Goal: Task Accomplishment & Management: Manage account settings

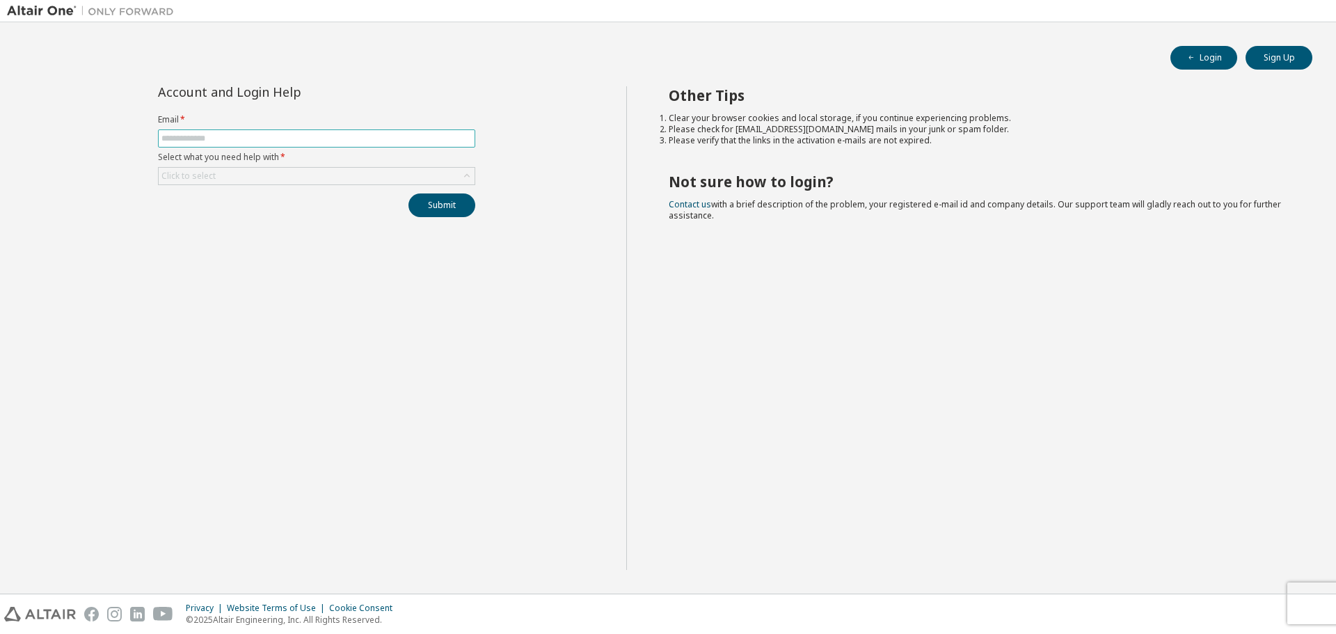
click at [413, 138] on input "text" at bounding box center [316, 138] width 310 height 11
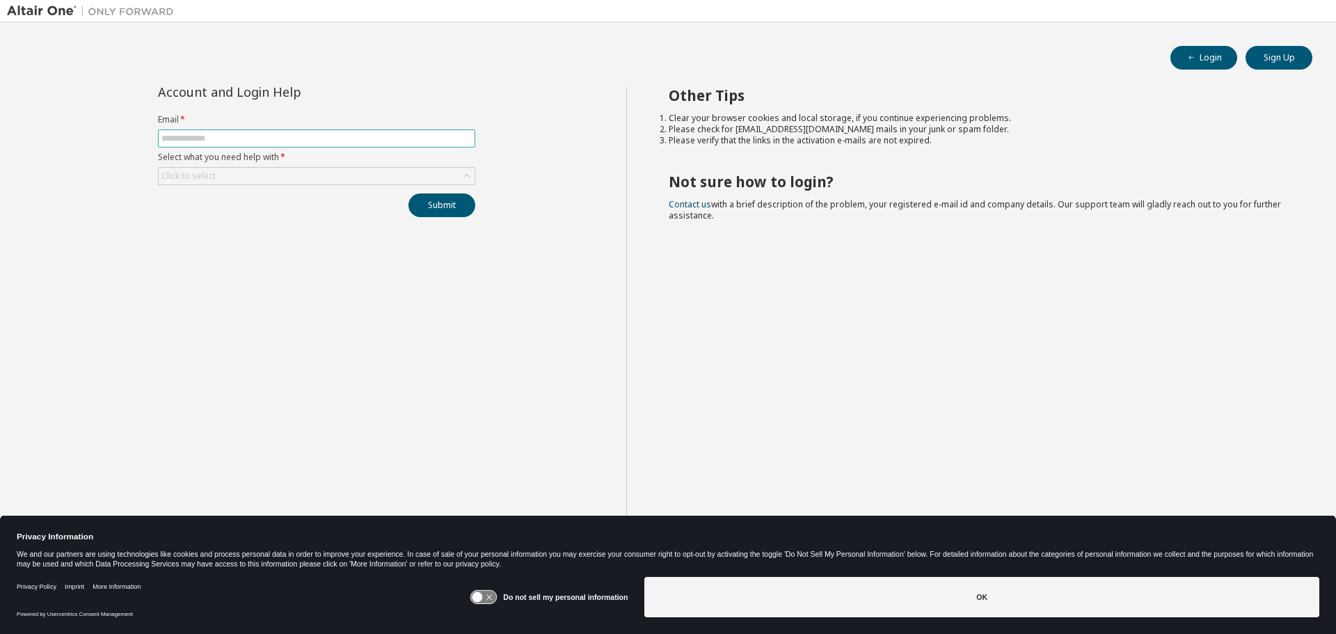
click at [363, 142] on input "text" at bounding box center [316, 138] width 310 height 11
type input "**********"
click at [359, 182] on div "Click to select" at bounding box center [317, 176] width 316 height 17
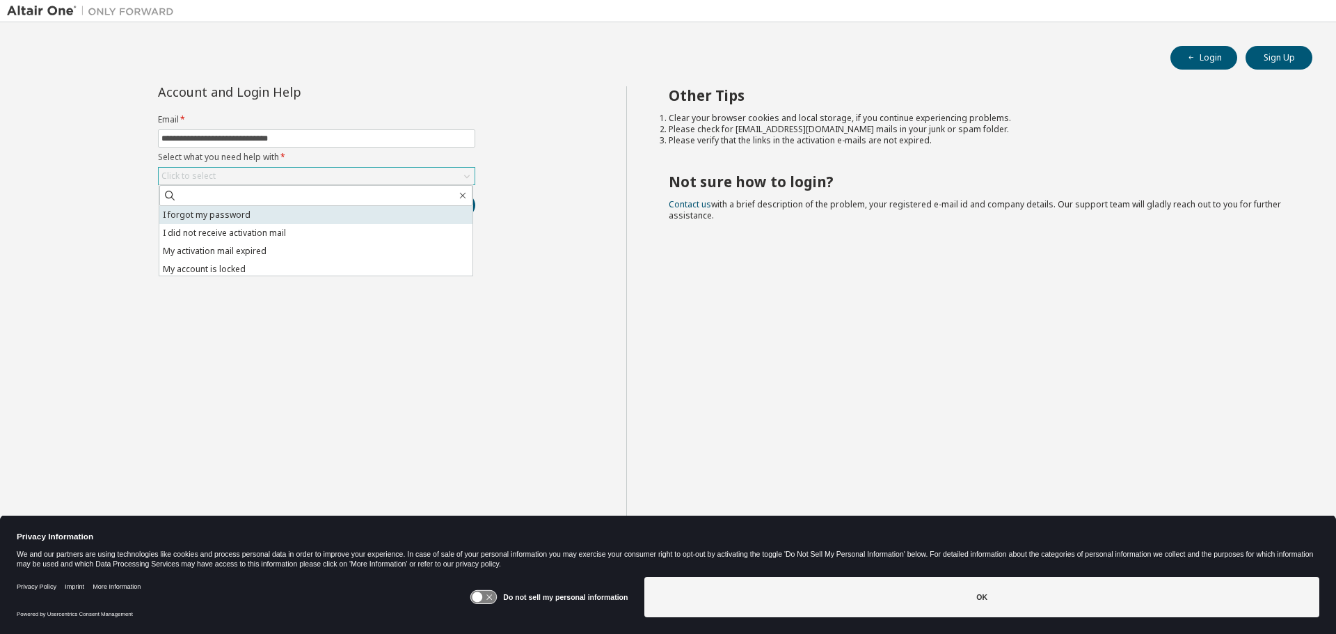
click at [300, 216] on li "I forgot my password" at bounding box center [315, 215] width 313 height 18
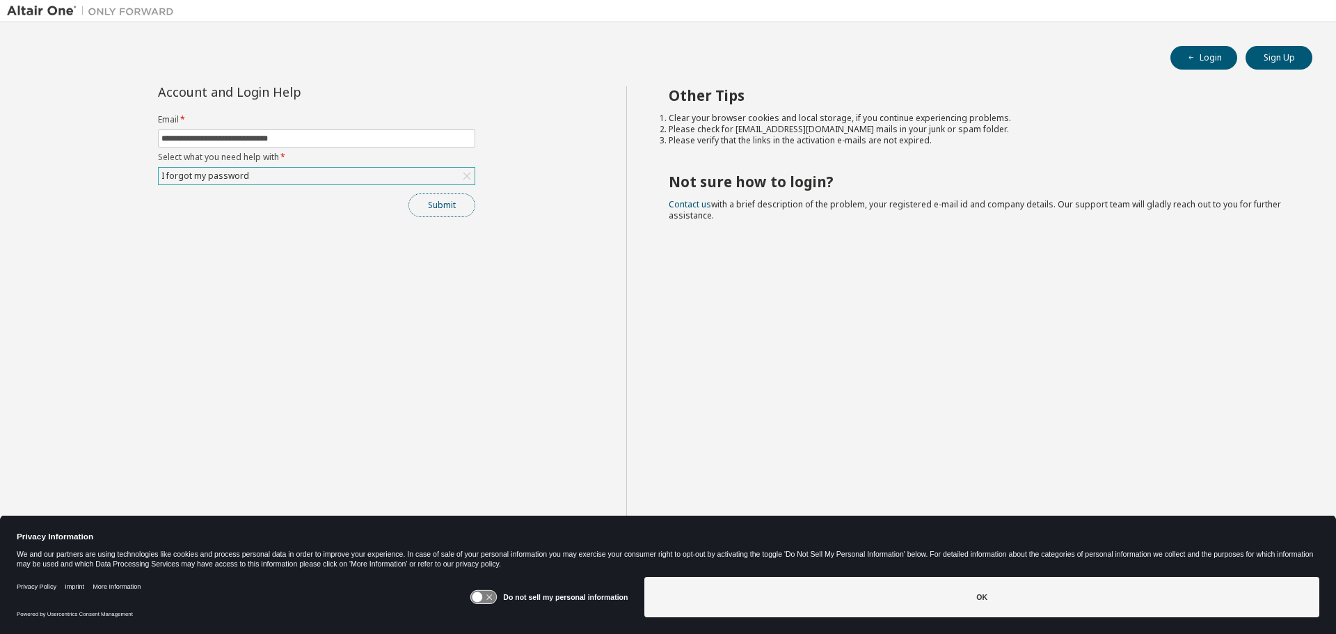
click at [433, 206] on button "Submit" at bounding box center [441, 205] width 67 height 24
click at [434, 211] on button "Submit" at bounding box center [441, 205] width 67 height 24
click at [1221, 53] on button "Login" at bounding box center [1203, 58] width 67 height 24
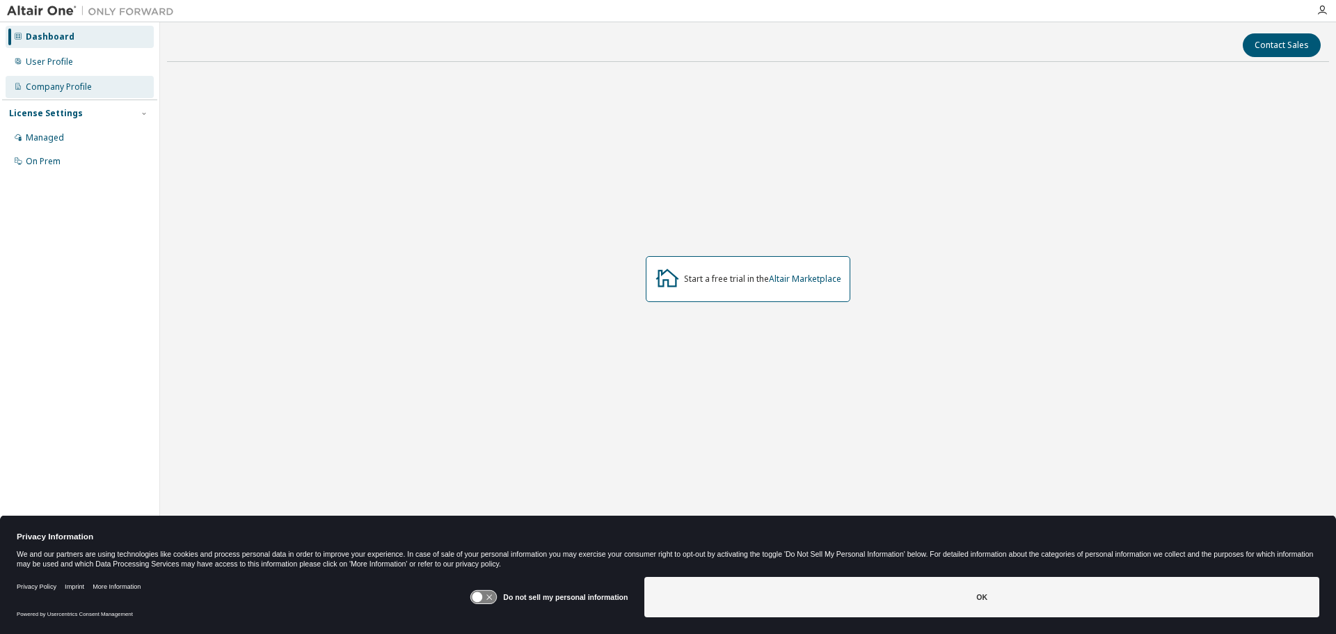
click at [68, 86] on div "Company Profile" at bounding box center [59, 86] width 66 height 11
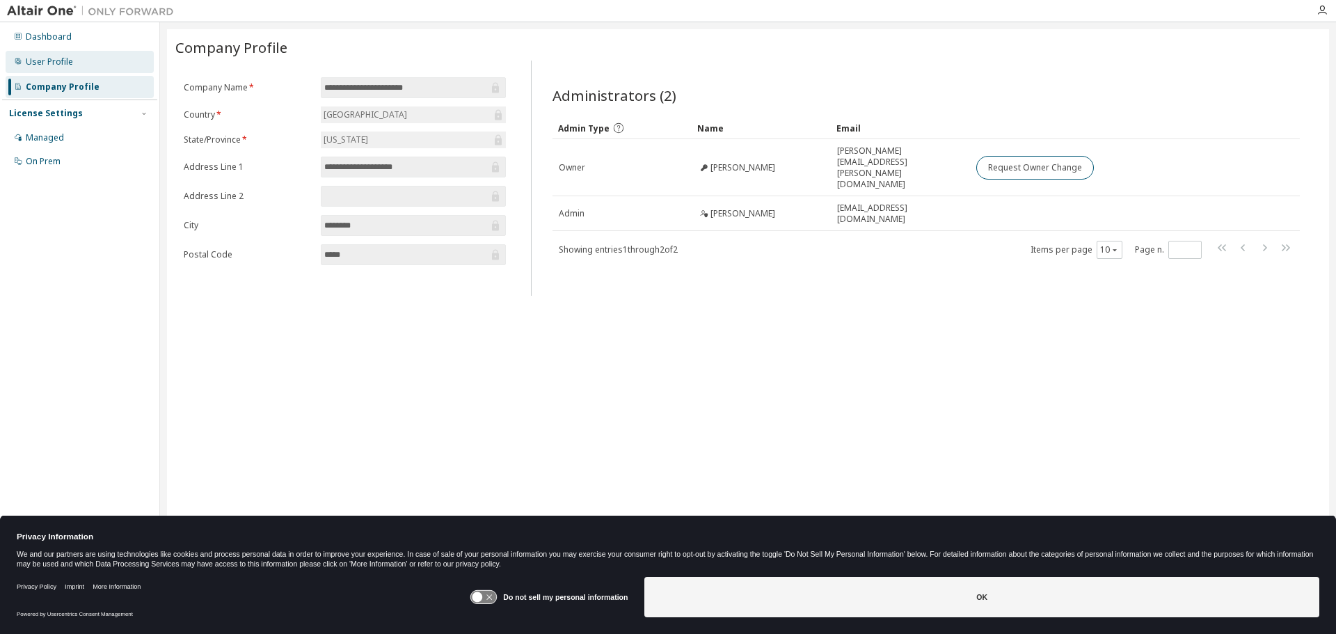
click at [78, 61] on div "User Profile" at bounding box center [80, 62] width 148 height 22
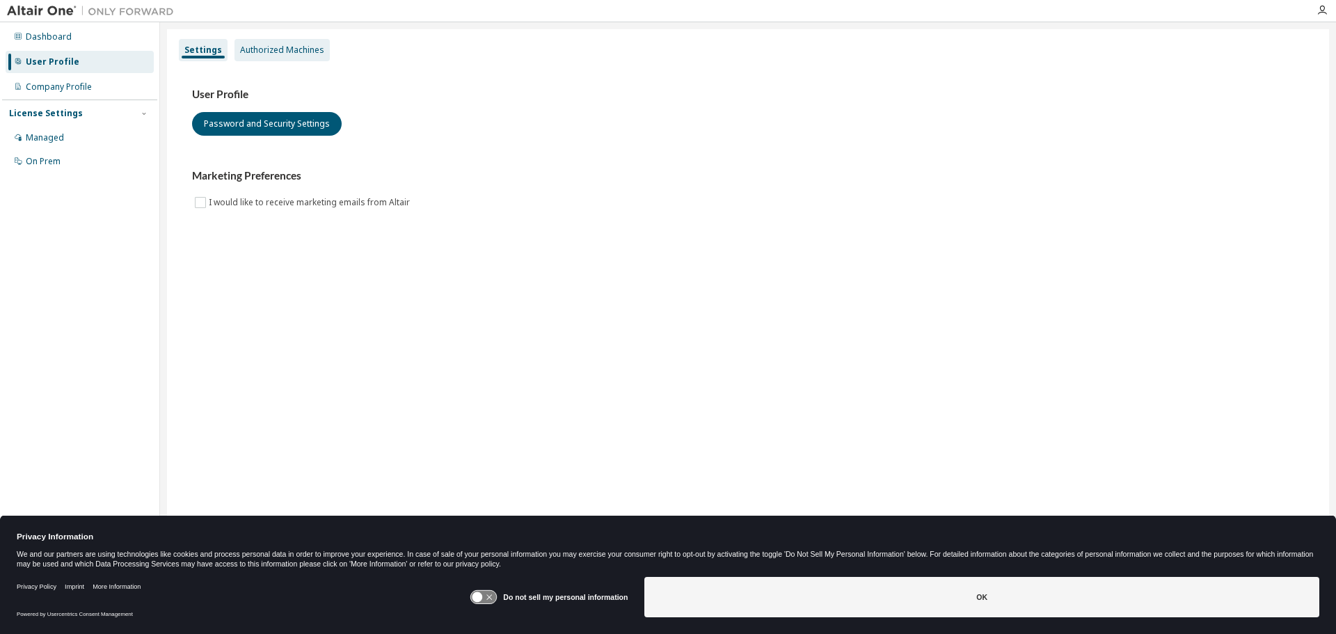
click at [301, 49] on div "Authorized Machines" at bounding box center [282, 50] width 84 height 11
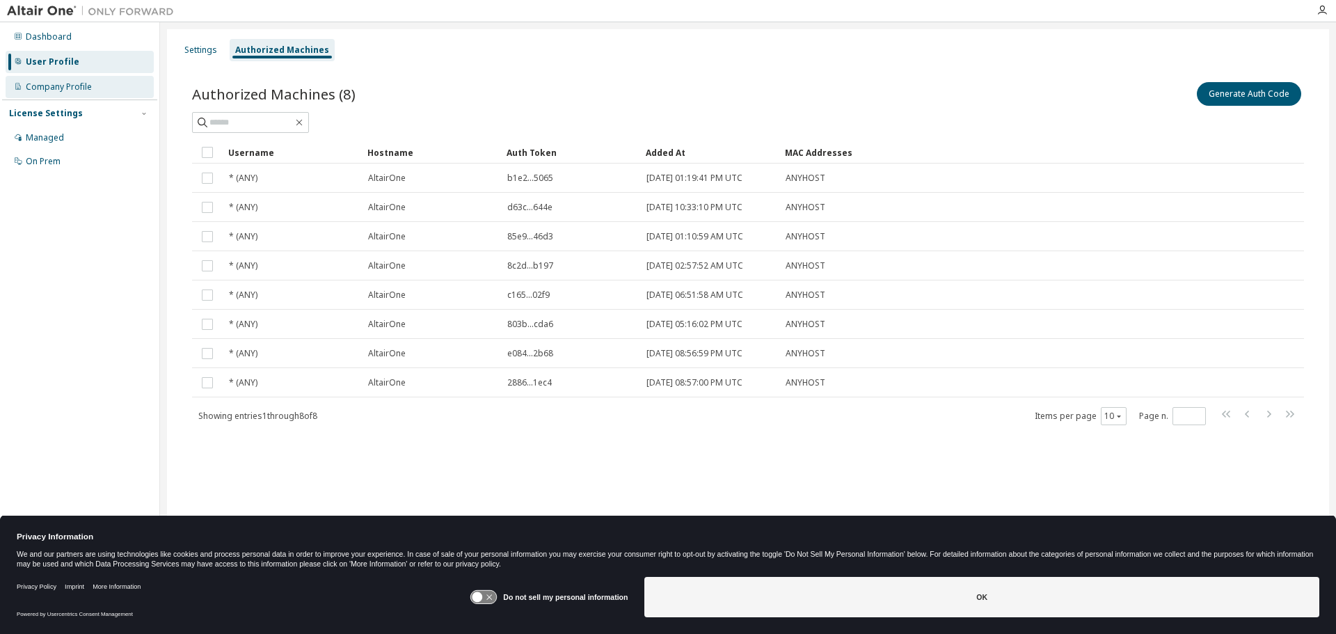
click at [82, 87] on div "Company Profile" at bounding box center [59, 86] width 66 height 11
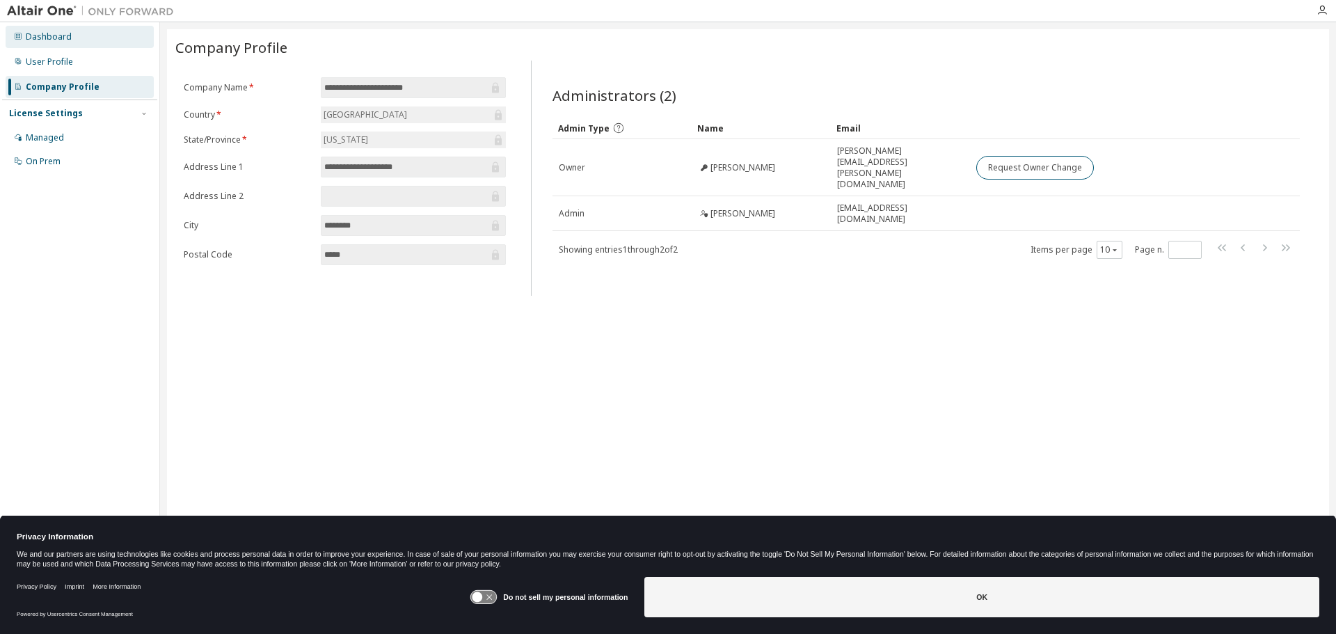
click at [73, 36] on div "Dashboard" at bounding box center [80, 37] width 148 height 22
